Goal: Transaction & Acquisition: Subscribe to service/newsletter

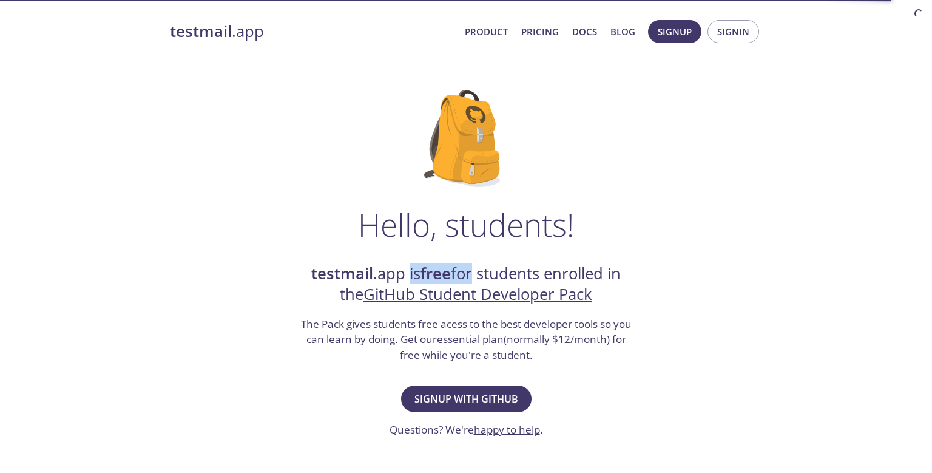
drag, startPoint x: 406, startPoint y: 274, endPoint x: 514, endPoint y: 284, distance: 107.9
click at [514, 284] on h2 "testmail .app is free for students enrolled in the GitHub Student Developer Pack" at bounding box center [466, 284] width 334 height 42
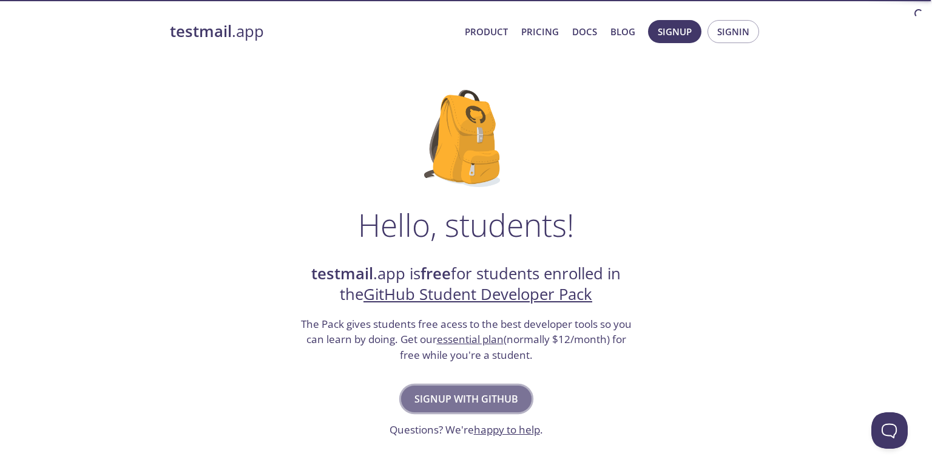
click at [469, 397] on span "Signup with GitHub" at bounding box center [466, 398] width 104 height 17
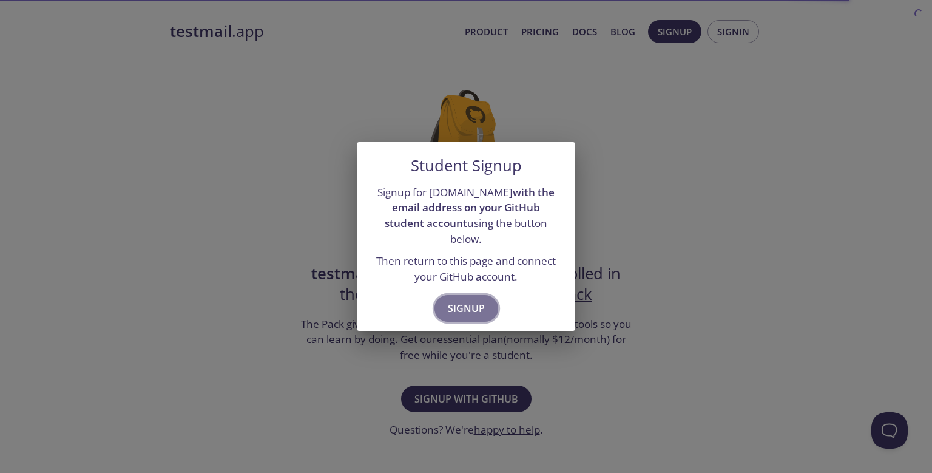
click at [462, 300] on span "Signup" at bounding box center [466, 308] width 37 height 17
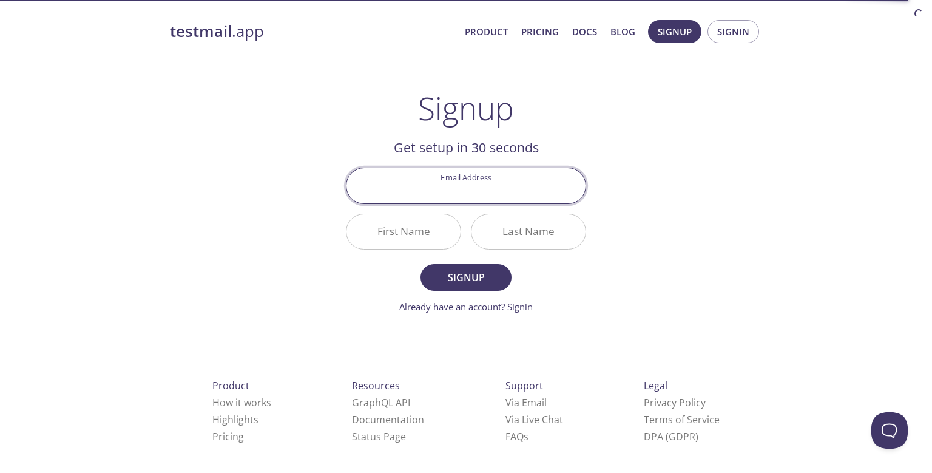
click at [477, 187] on input "Email Address" at bounding box center [465, 185] width 239 height 35
type input "[EMAIL_ADDRESS][DOMAIN_NAME]"
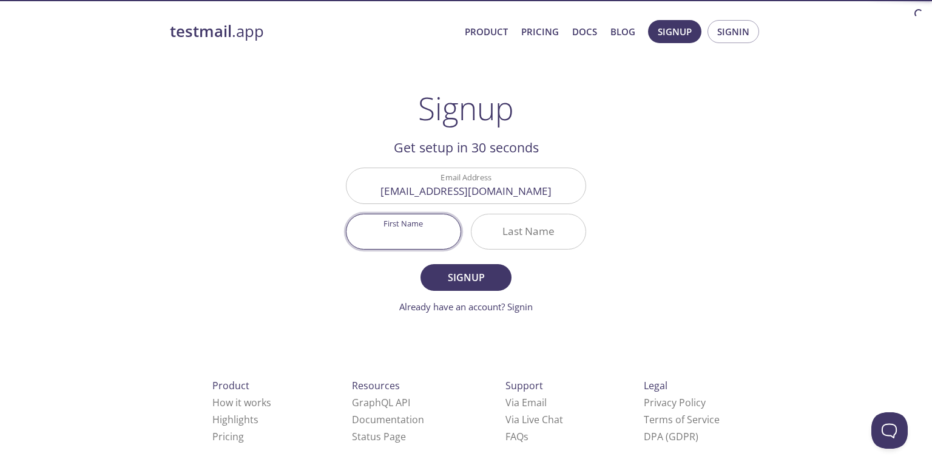
click at [417, 216] on input "First Name" at bounding box center [403, 231] width 114 height 35
type input "[PERSON_NAME]"
click at [523, 228] on input "Last Name" at bounding box center [528, 231] width 114 height 35
type input "Kahar"
click at [462, 275] on span "Signup" at bounding box center [466, 277] width 64 height 17
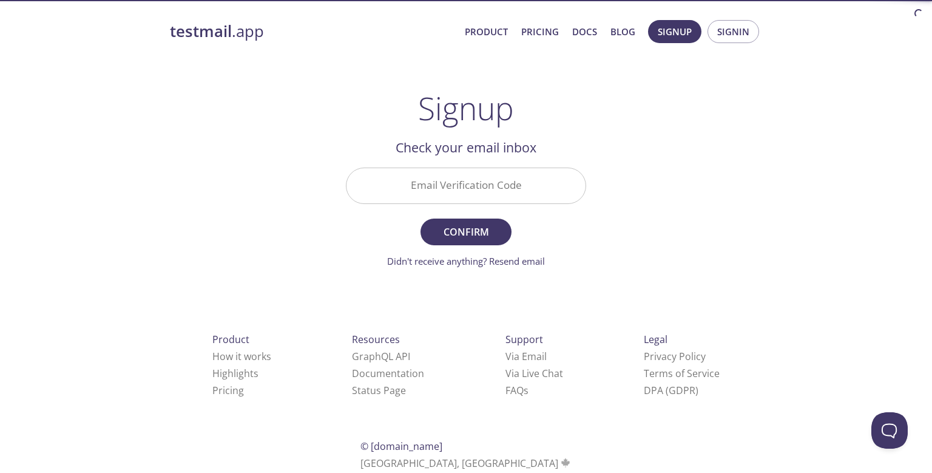
click at [470, 189] on input "Email Verification Code" at bounding box center [465, 185] width 239 height 35
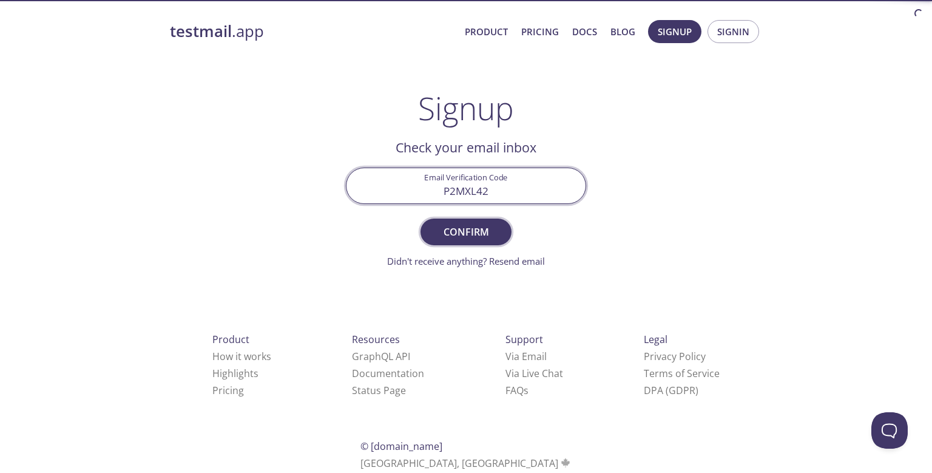
type input "P2MXL42"
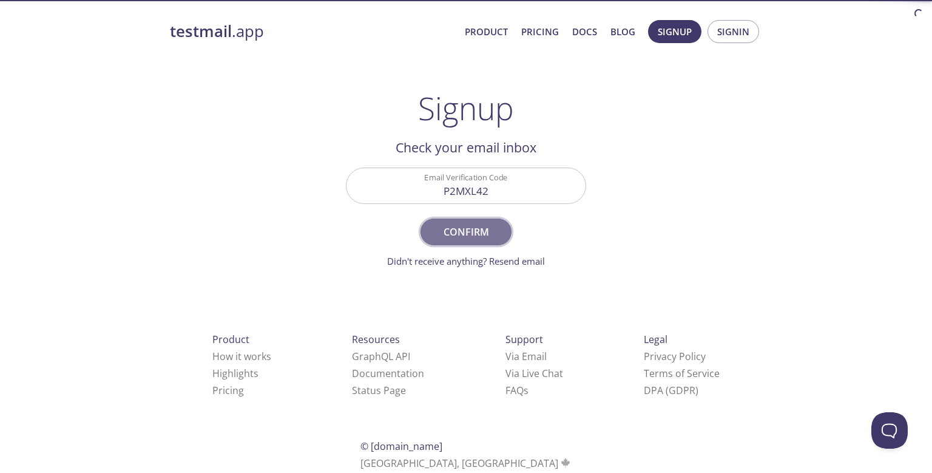
click at [484, 235] on span "Confirm" at bounding box center [466, 231] width 64 height 17
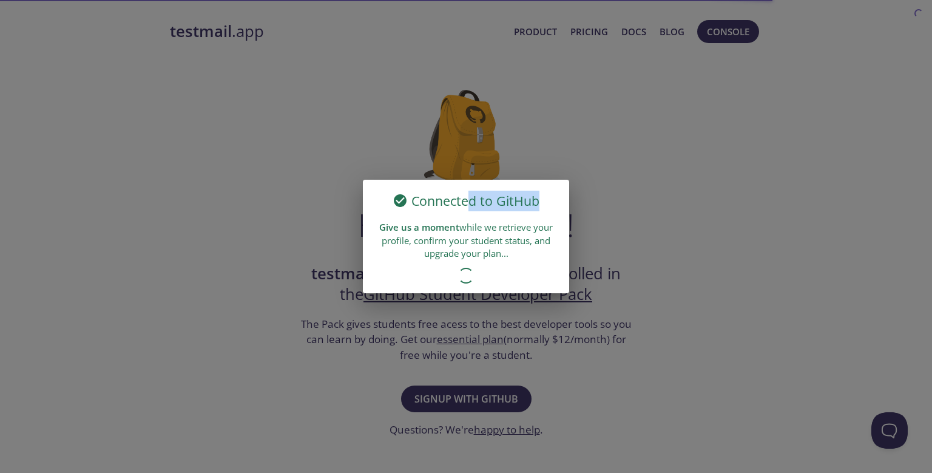
drag, startPoint x: 466, startPoint y: 203, endPoint x: 567, endPoint y: 201, distance: 101.3
click at [567, 201] on div "Connected to GitHub" at bounding box center [466, 198] width 206 height 36
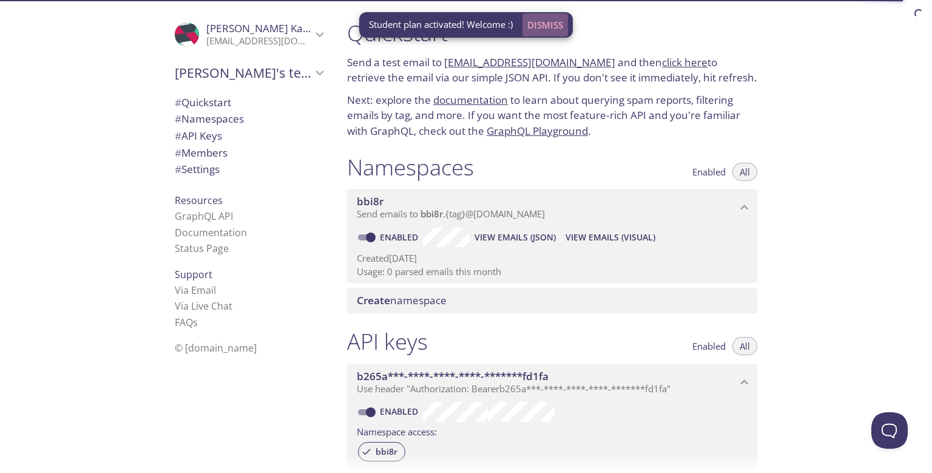
click at [547, 21] on span "Dismiss" at bounding box center [545, 25] width 36 height 16
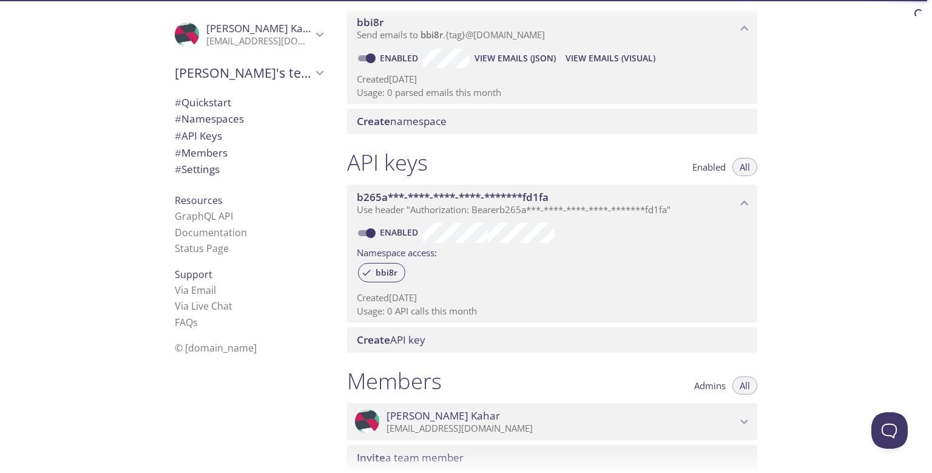
scroll to position [197, 0]
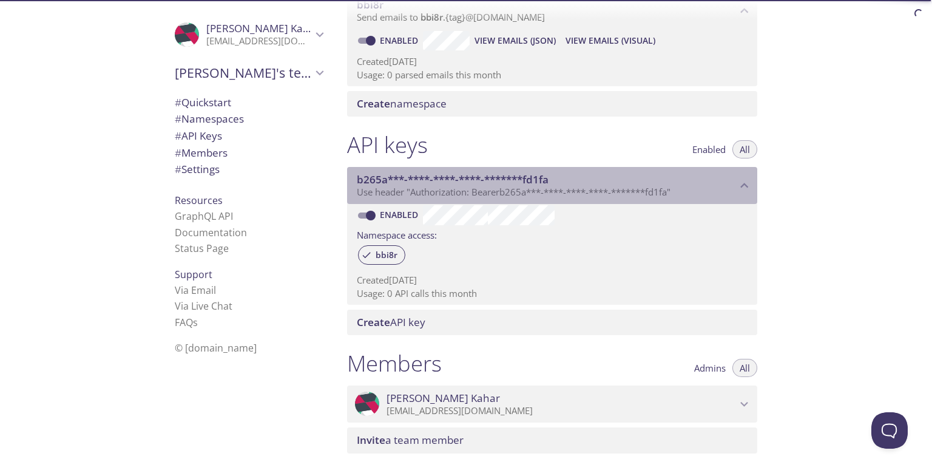
drag, startPoint x: 406, startPoint y: 175, endPoint x: 484, endPoint y: 177, distance: 77.7
click at [484, 177] on span "b265a***-****-****-****-*******fd1fa" at bounding box center [453, 179] width 192 height 14
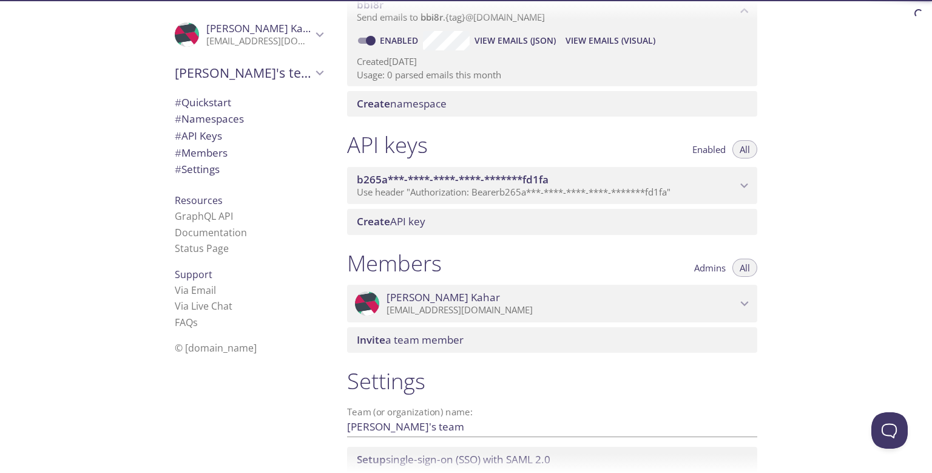
scroll to position [0, 0]
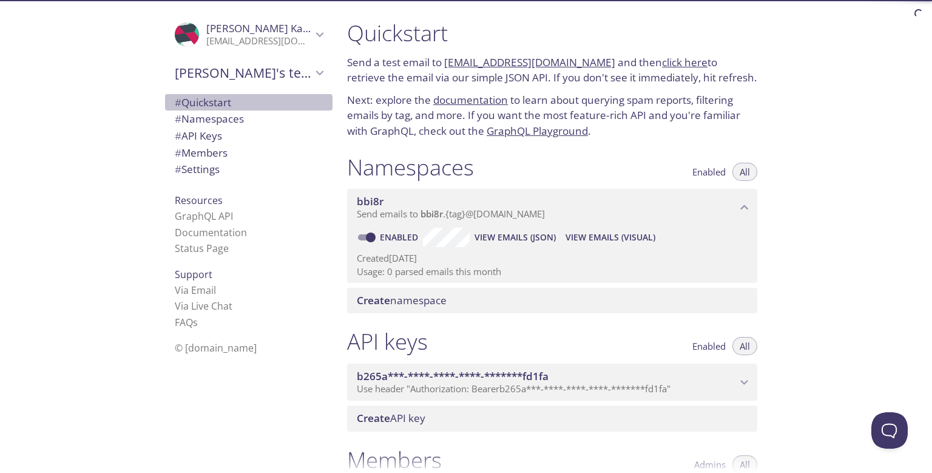
click at [231, 103] on span "# Quickstart" at bounding box center [203, 102] width 56 height 14
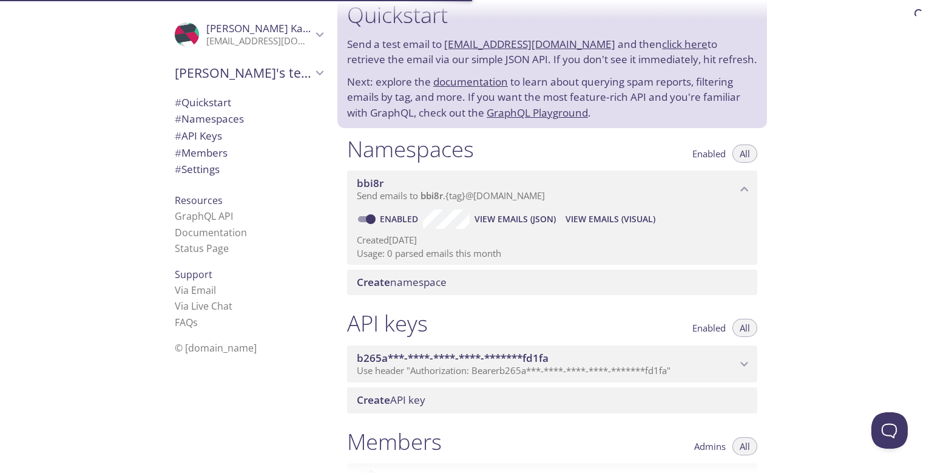
scroll to position [19, 0]
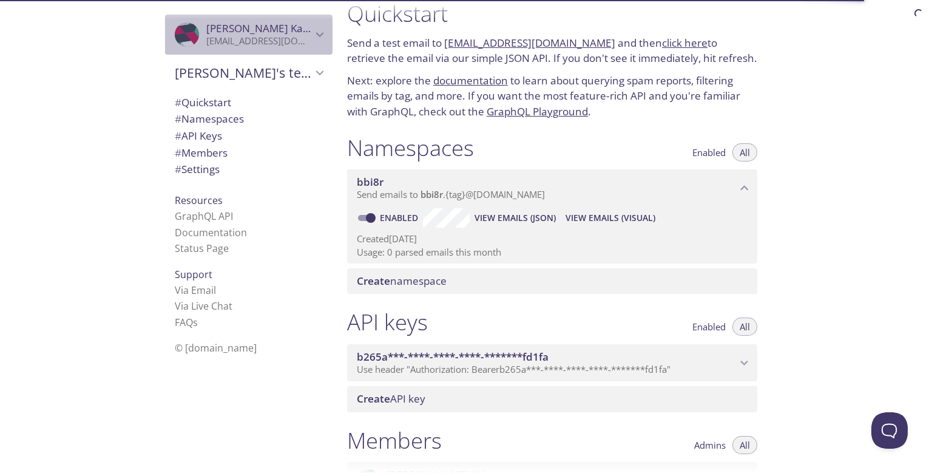
click at [248, 33] on span "Harshal Kahar" at bounding box center [262, 28] width 113 height 14
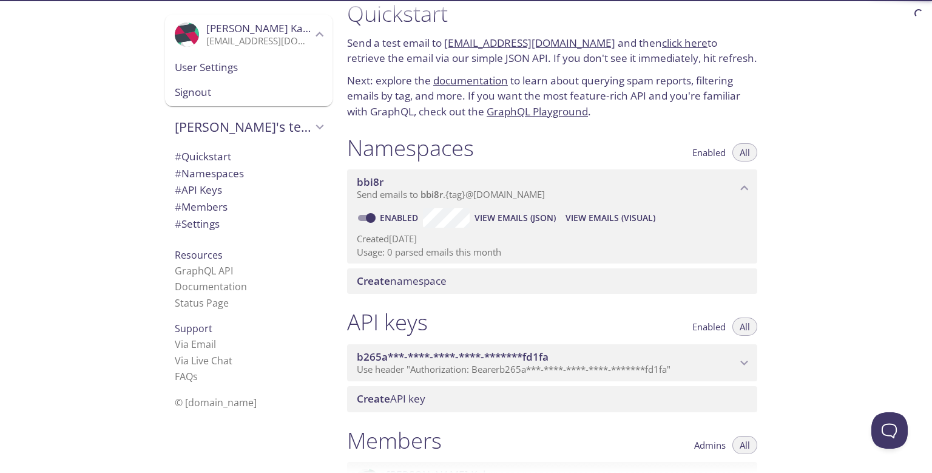
scroll to position [0, 0]
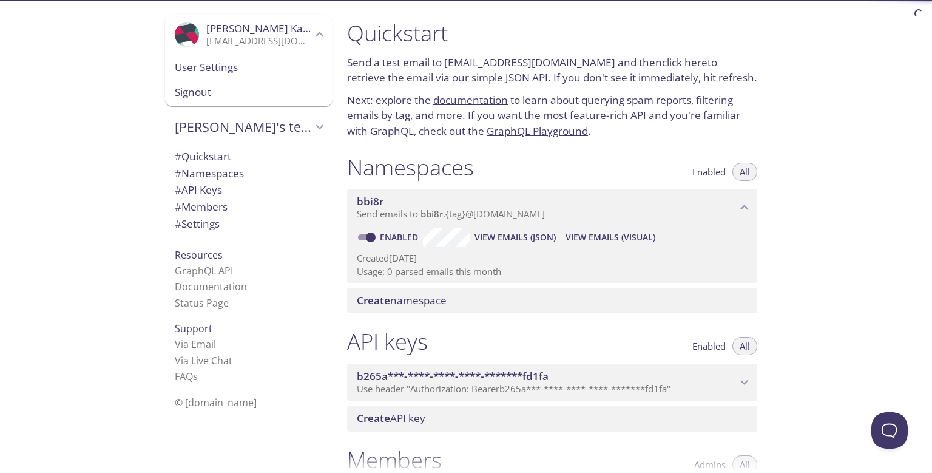
click at [664, 64] on link "click here" at bounding box center [684, 62] width 45 height 14
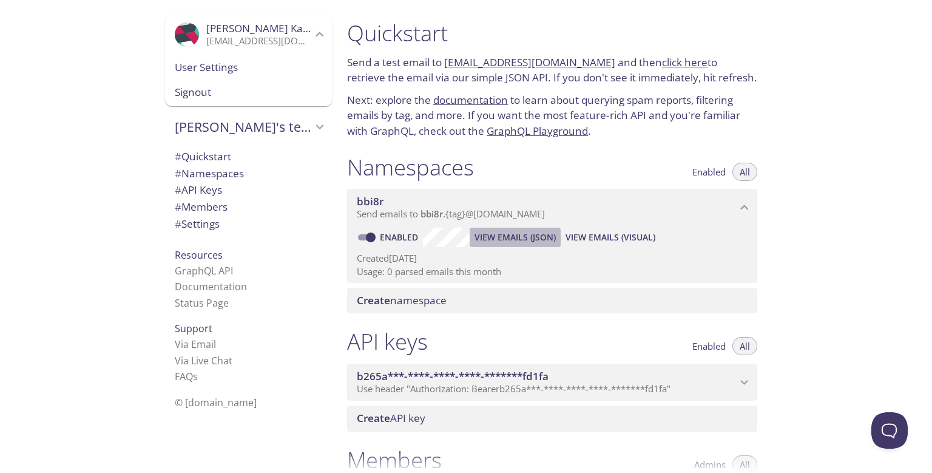
click at [493, 237] on span "View Emails (JSON)" at bounding box center [514, 237] width 81 height 15
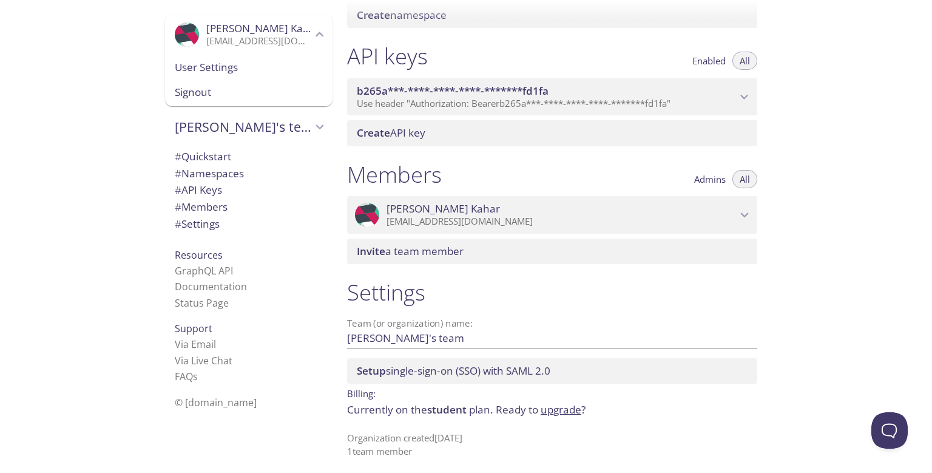
scroll to position [289, 0]
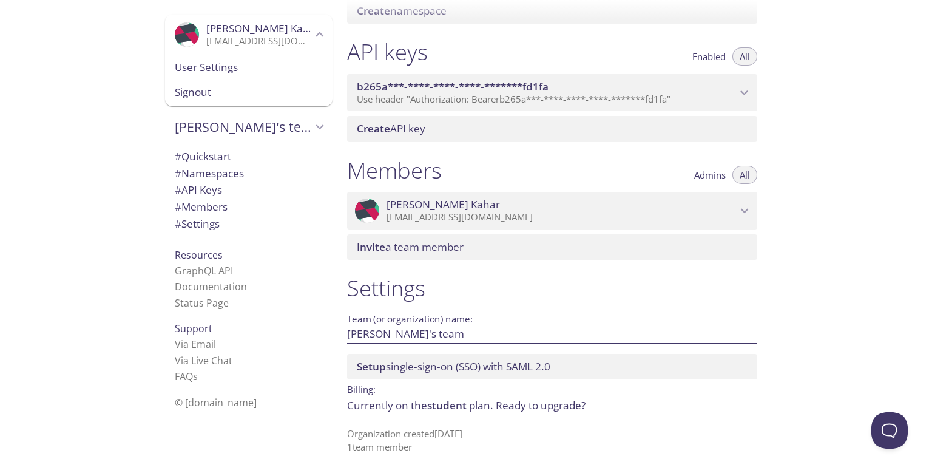
click at [395, 333] on input "Harshal's team" at bounding box center [532, 334] width 371 height 20
